Goal: Check status: Check status

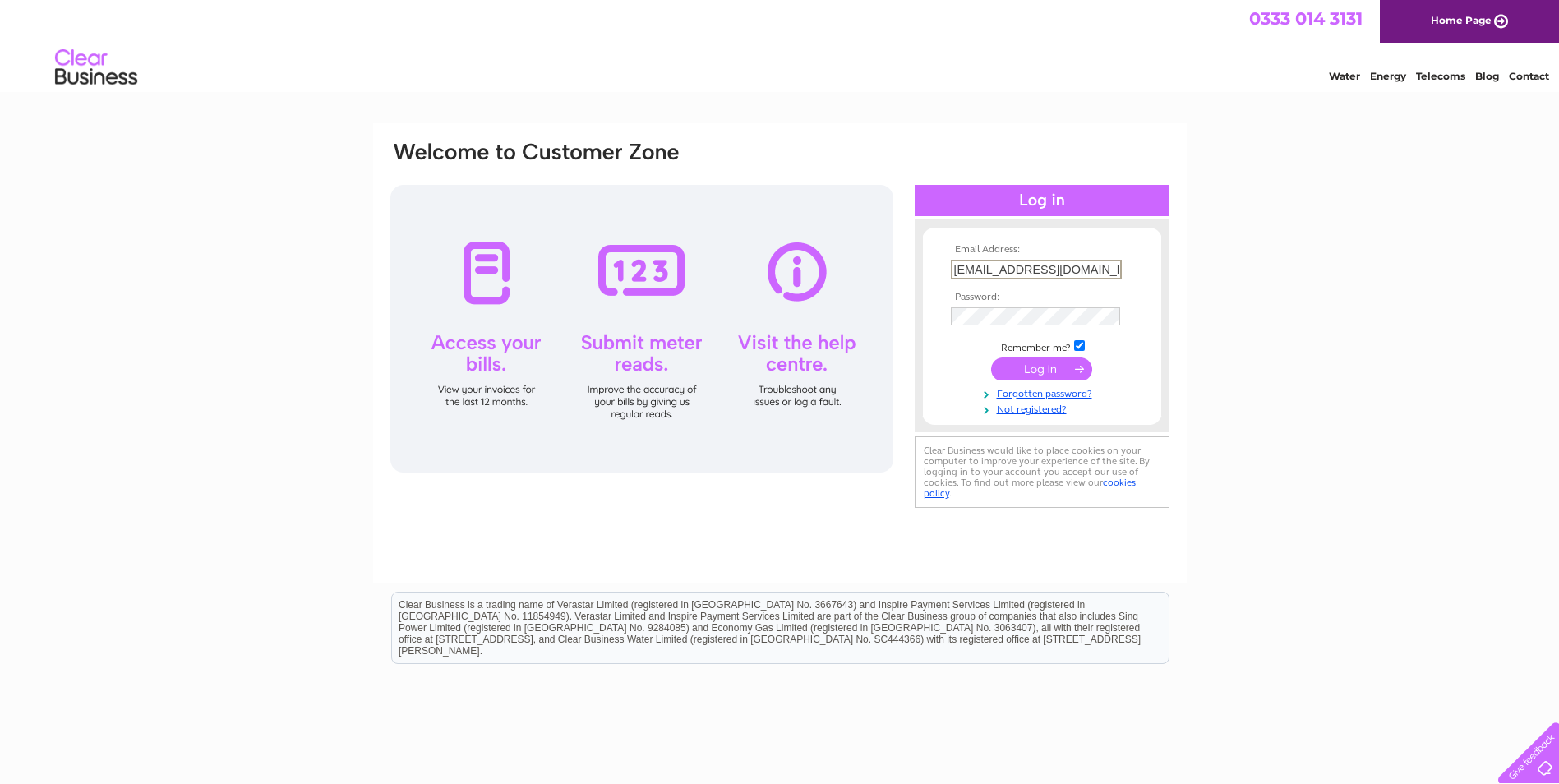
click at [1057, 364] on input "submit" at bounding box center [1042, 368] width 101 height 23
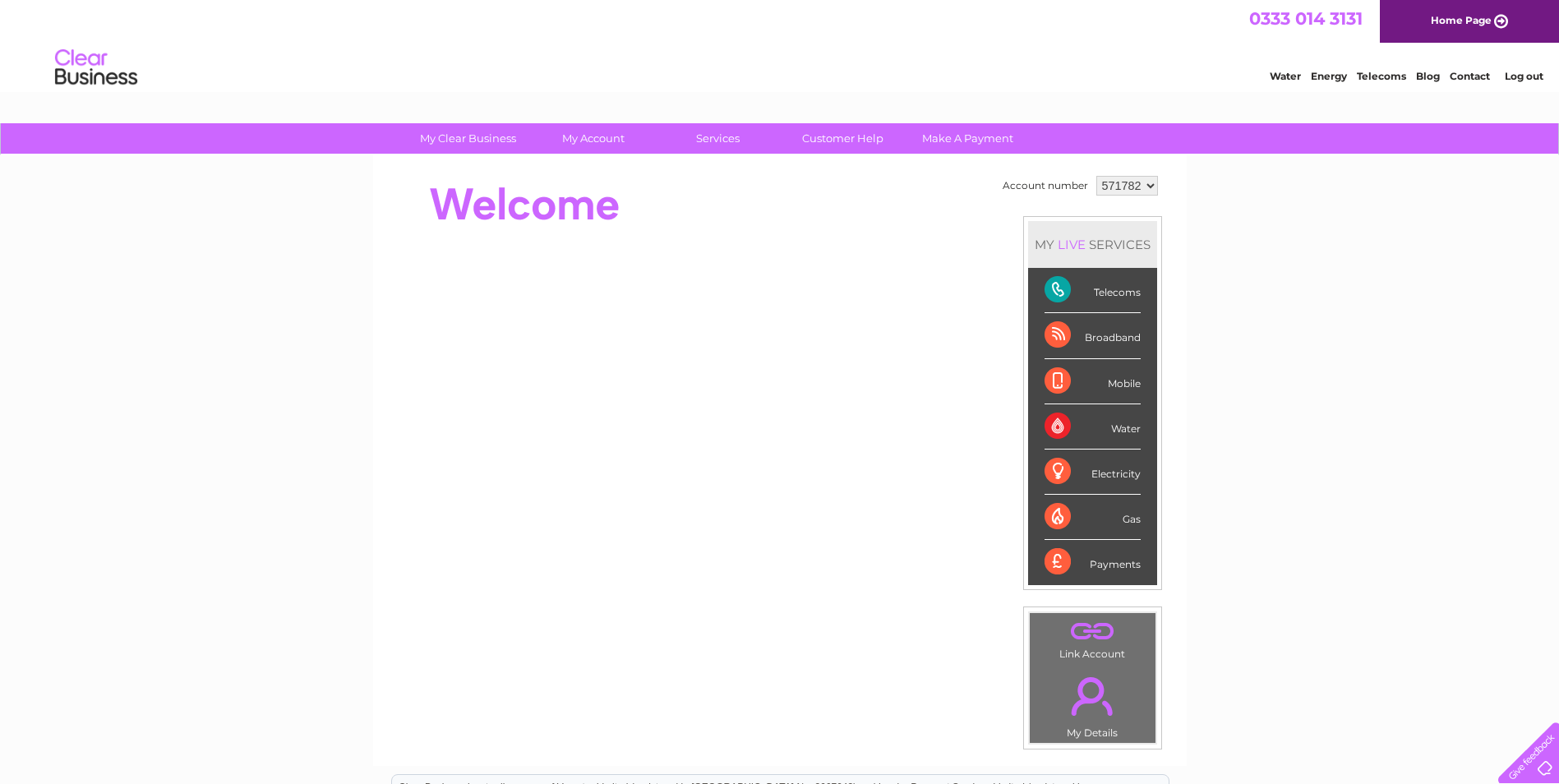
click at [1144, 182] on select "571782" at bounding box center [1127, 186] width 62 height 20
click at [1146, 182] on select "571782" at bounding box center [1127, 186] width 62 height 20
click at [1058, 514] on div "Gas" at bounding box center [1093, 518] width 96 height 45
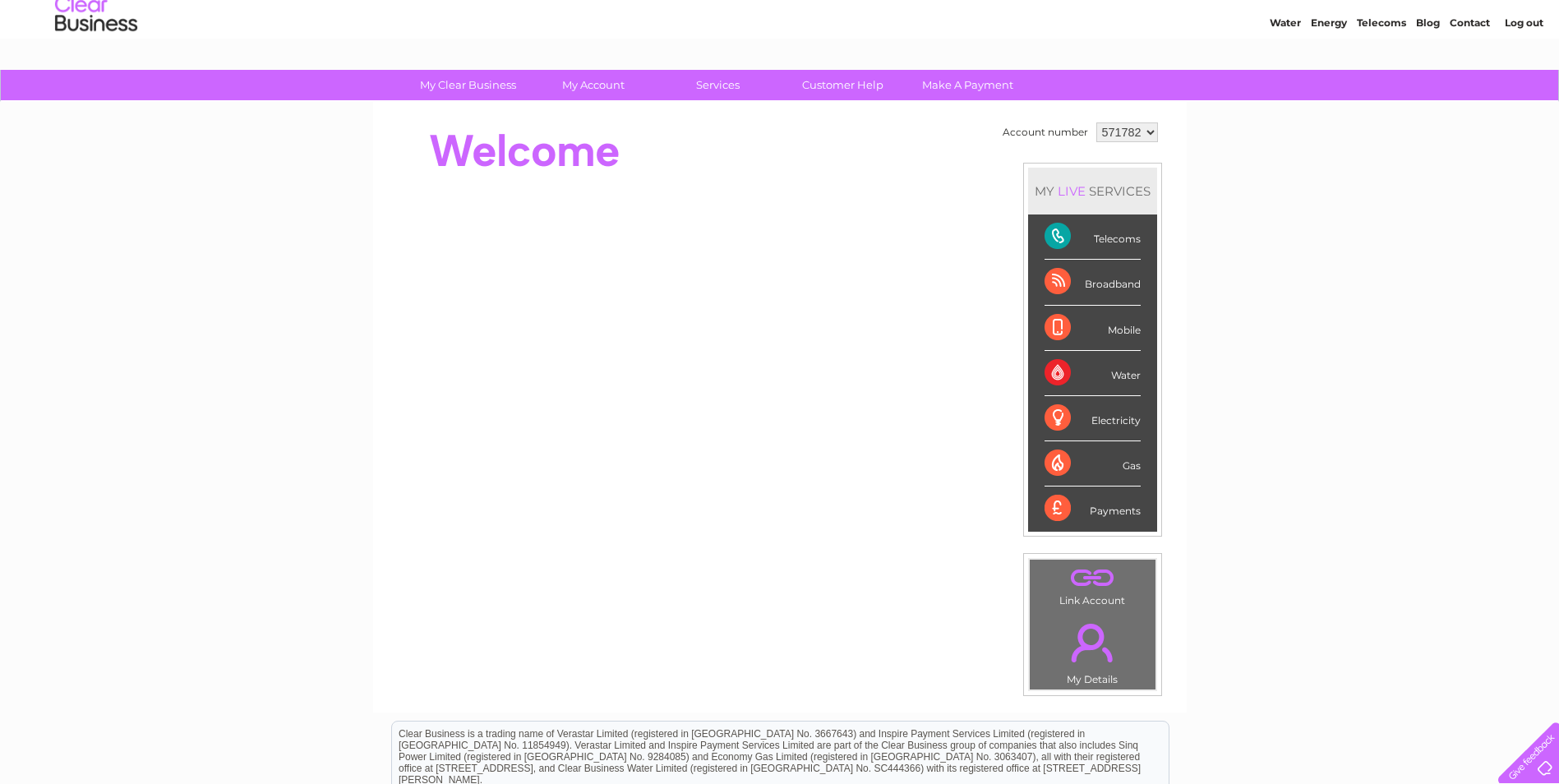
scroll to position [82, 0]
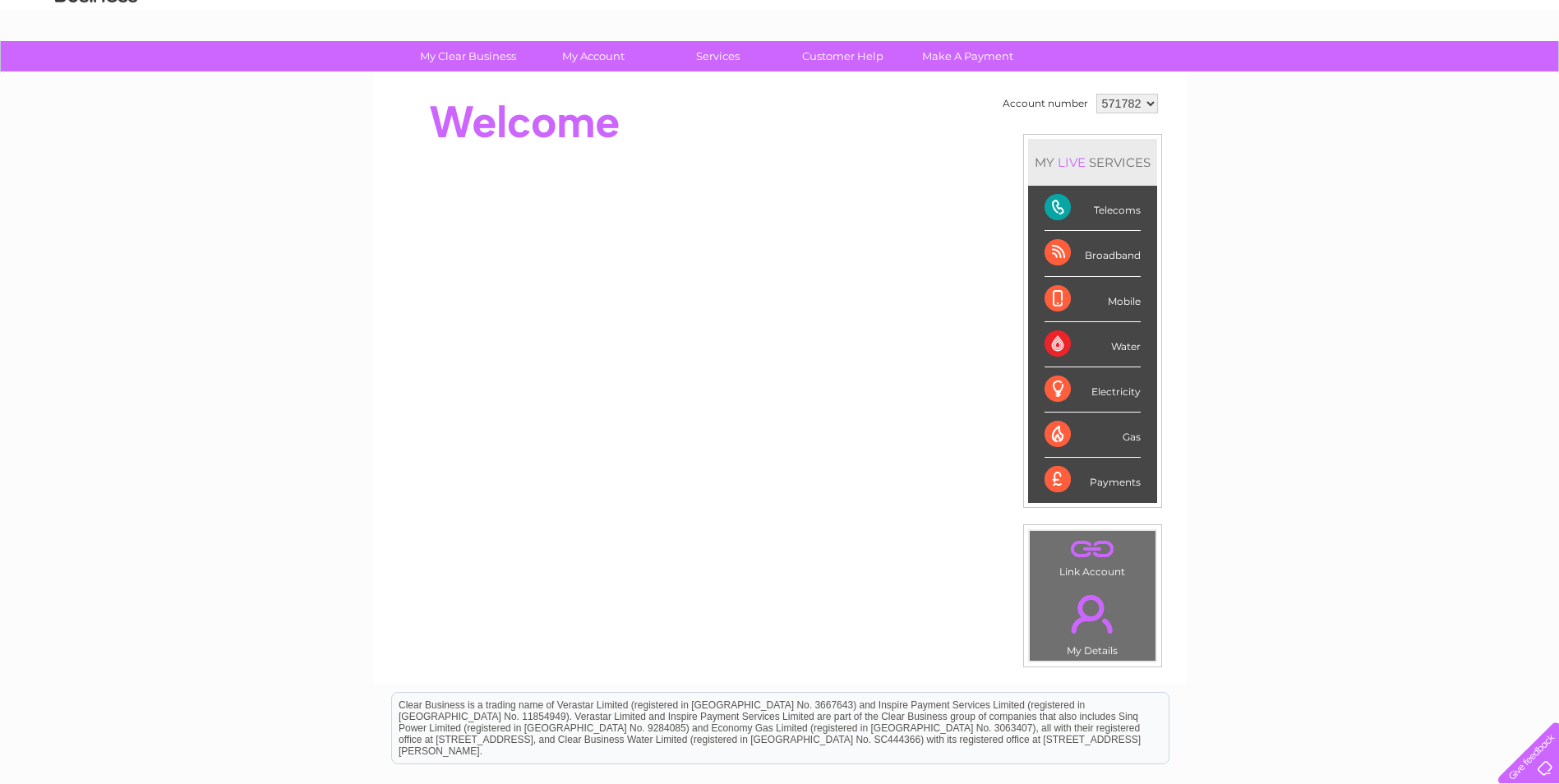
click at [1090, 626] on link "." at bounding box center [1093, 614] width 118 height 58
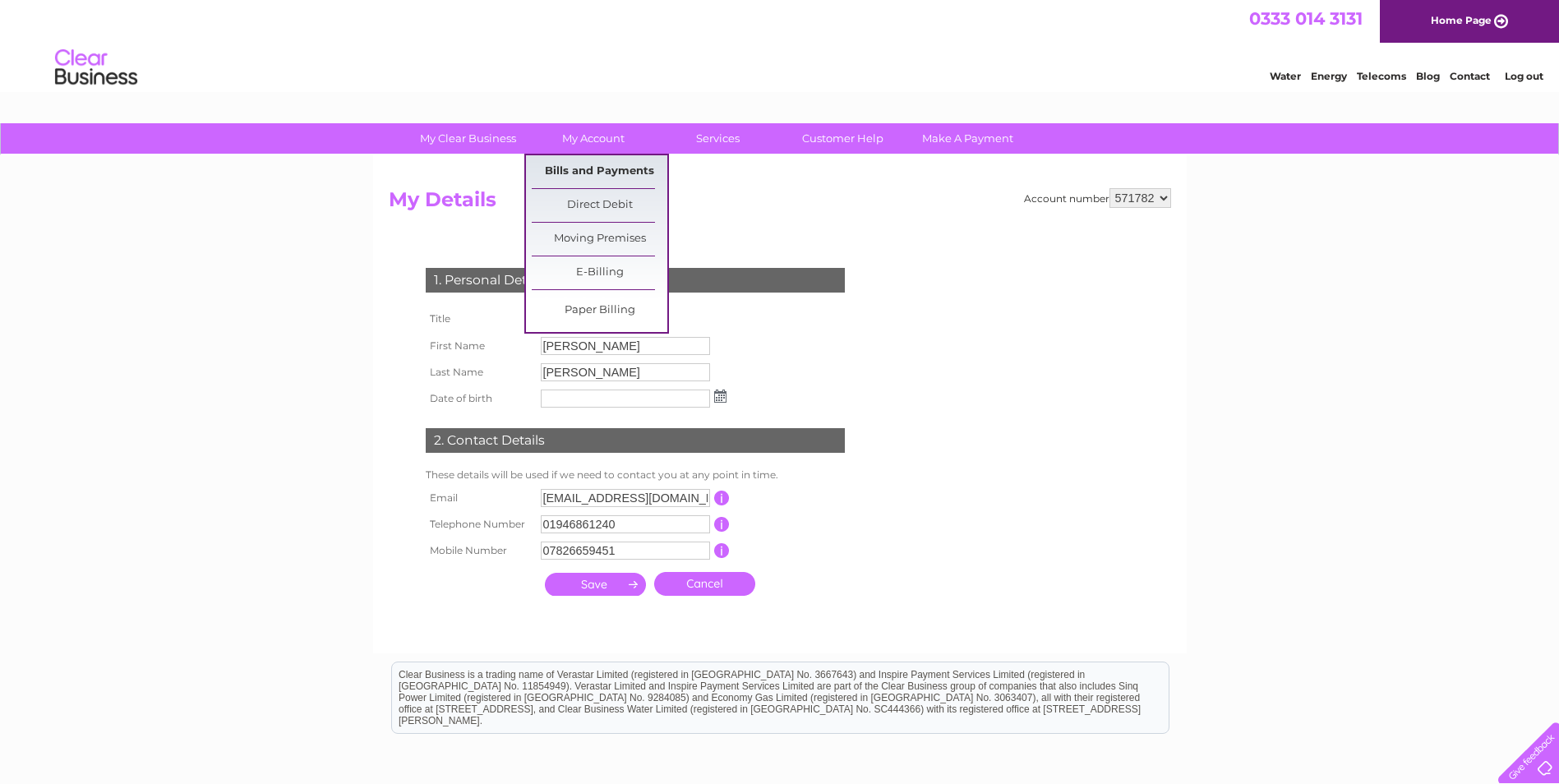
click at [573, 166] on link "Bills and Payments" at bounding box center [599, 172] width 136 height 33
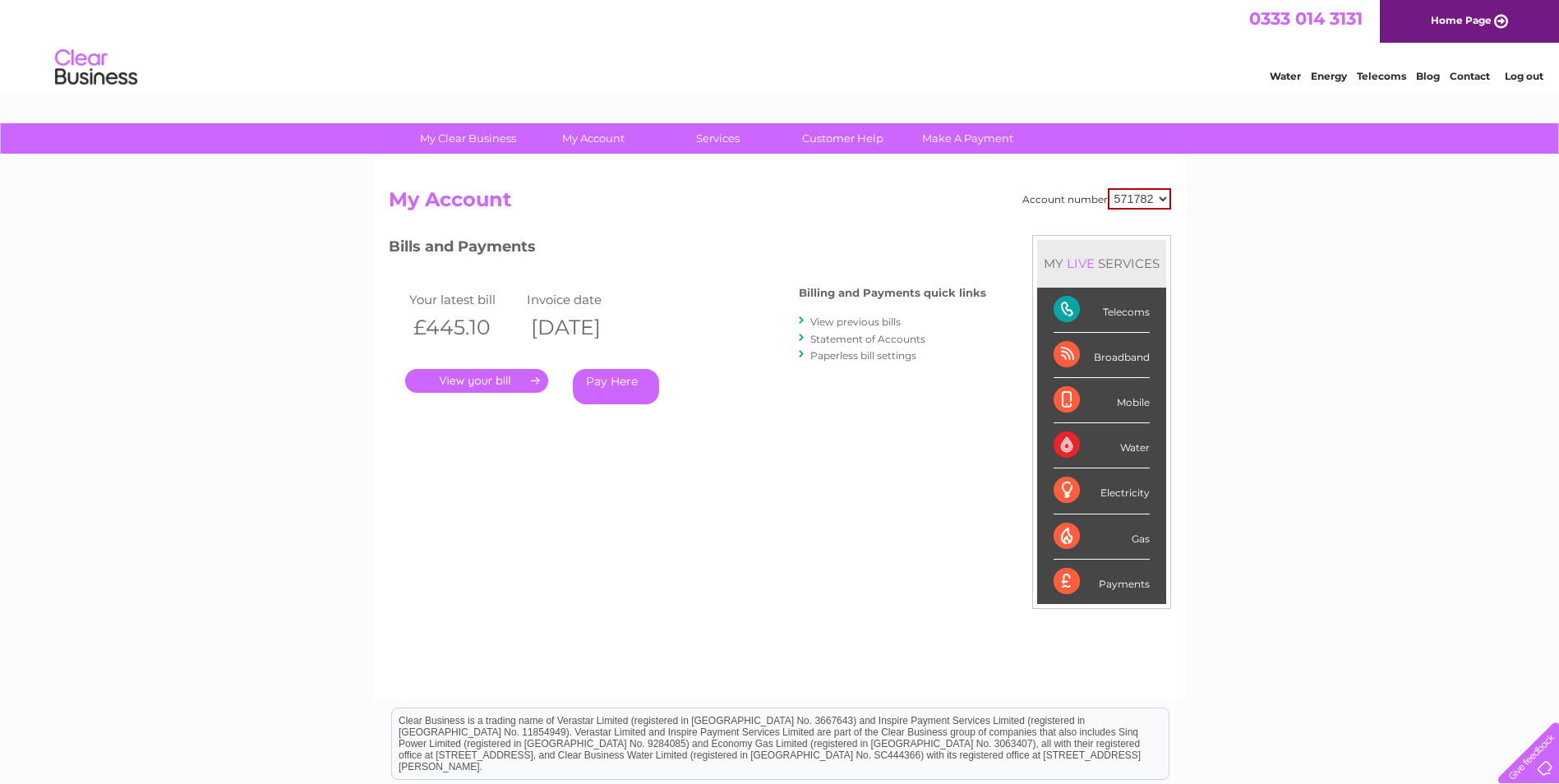
click at [479, 379] on link "." at bounding box center [477, 381] width 143 height 24
